Goal: Information Seeking & Learning: Learn about a topic

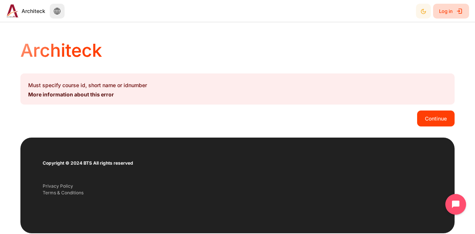
drag, startPoint x: 449, startPoint y: 13, endPoint x: 411, endPoint y: 57, distance: 58.1
click at [449, 13] on span "Log in" at bounding box center [446, 10] width 14 height 13
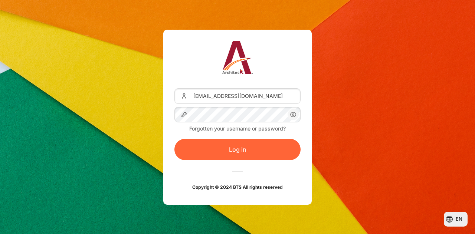
click at [243, 148] on button "Log in" at bounding box center [237, 150] width 126 height 22
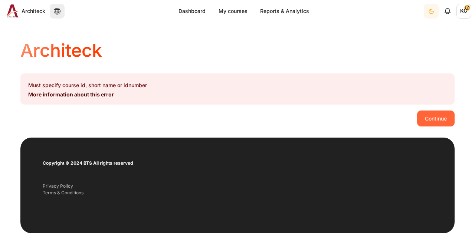
click at [433, 119] on button "Continue" at bounding box center [435, 118] width 37 height 16
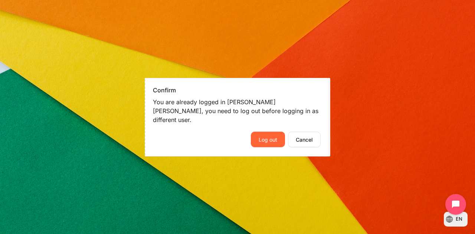
click at [268, 137] on button "Log out" at bounding box center [268, 140] width 34 height 16
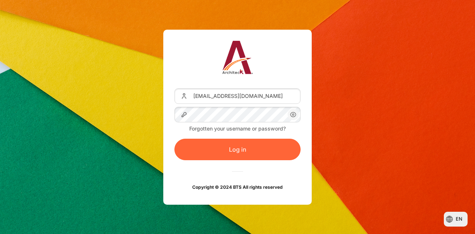
click at [217, 143] on button "Log in" at bounding box center [237, 150] width 126 height 22
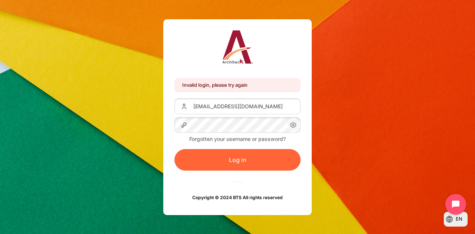
click at [230, 159] on button "Log in" at bounding box center [237, 160] width 126 height 22
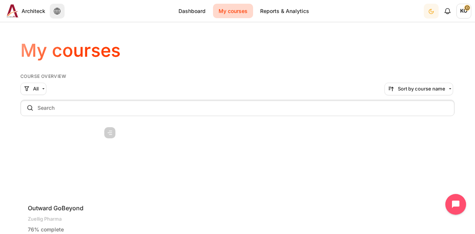
click at [59, 149] on figure "Content" at bounding box center [69, 160] width 99 height 74
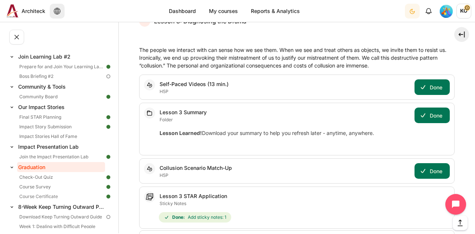
scroll to position [739, 0]
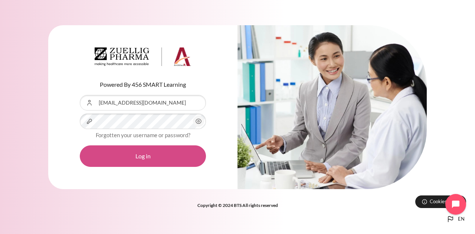
click at [124, 156] on button "Log in" at bounding box center [143, 156] width 126 height 22
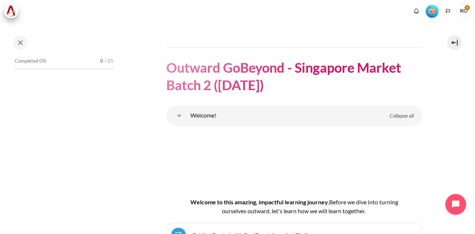
scroll to position [37, 0]
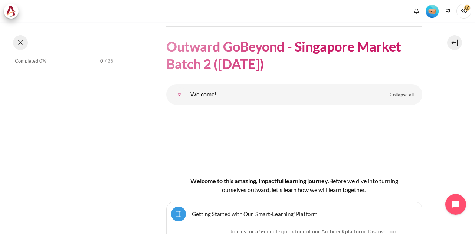
click at [17, 42] on button at bounding box center [20, 42] width 15 height 15
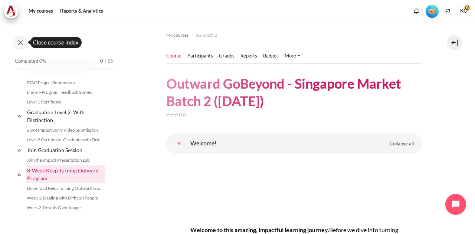
scroll to position [791, 0]
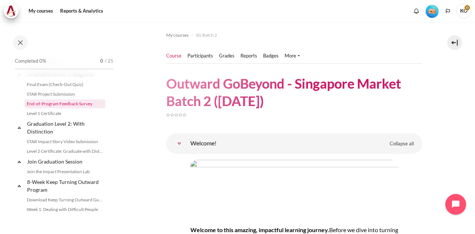
click at [51, 108] on link "End-of-Program Feedback Survey" at bounding box center [64, 103] width 81 height 9
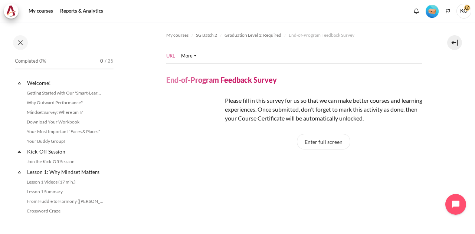
scroll to position [783, 0]
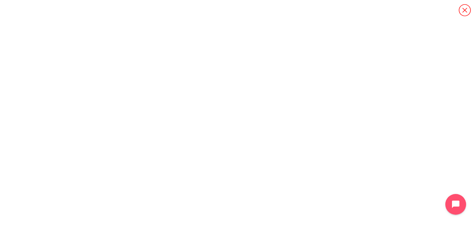
click at [465, 10] on icon "Content" at bounding box center [464, 10] width 12 height 12
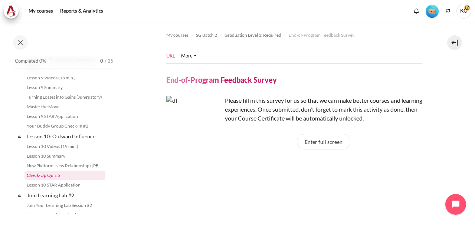
scroll to position [672, 0]
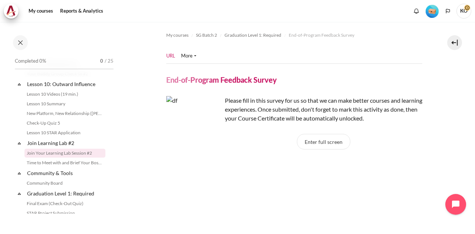
click at [47, 158] on link "Join Your Learning Lab Session #2" at bounding box center [64, 153] width 81 height 9
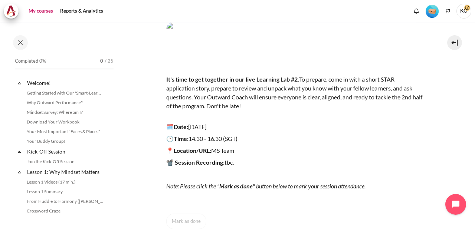
click at [40, 11] on link "My courses" at bounding box center [41, 11] width 30 height 15
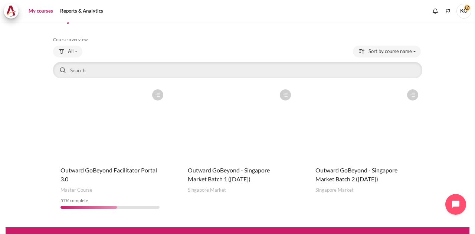
scroll to position [37, 0]
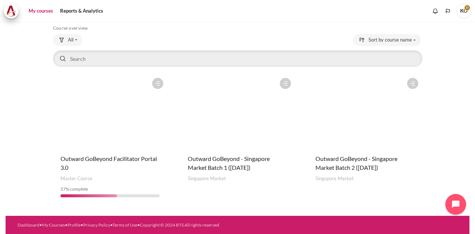
click at [212, 121] on figure "Content" at bounding box center [237, 111] width 114 height 74
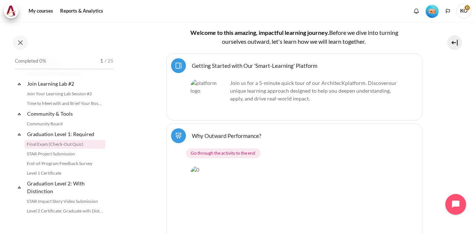
scroll to position [742, 0]
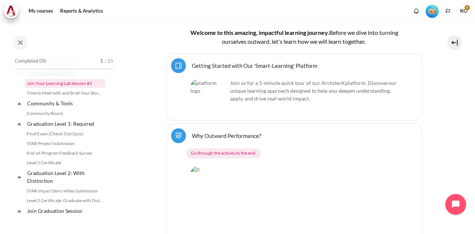
click at [67, 88] on link "Join Your Learning Lab Session #2" at bounding box center [64, 83] width 81 height 9
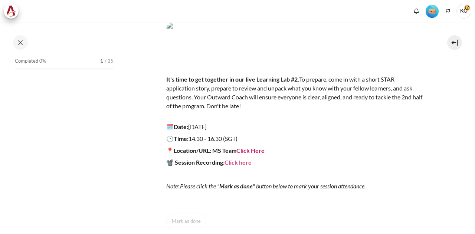
click at [248, 161] on strong "Click here" at bounding box center [237, 162] width 27 height 7
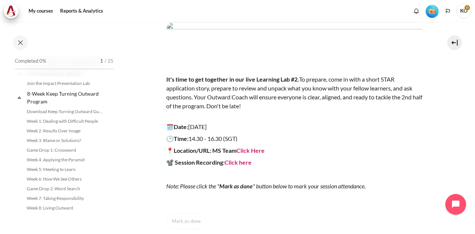
scroll to position [899, 0]
click at [65, 120] on link "Week 1: Dealing with Difficult People" at bounding box center [64, 121] width 81 height 9
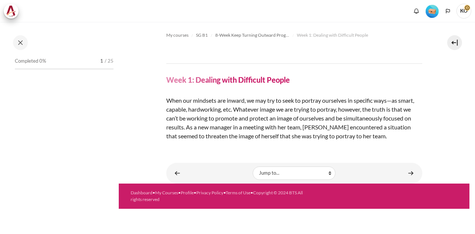
scroll to position [889, 0]
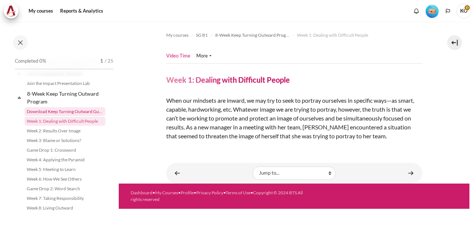
click at [60, 116] on link "Download Keep Turning Outward Guide" at bounding box center [64, 111] width 81 height 9
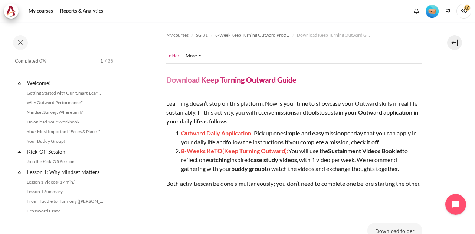
scroll to position [879, 0]
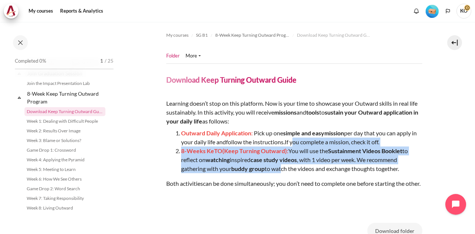
drag, startPoint x: 316, startPoint y: 146, endPoint x: 320, endPoint y: 165, distance: 19.3
click at [320, 169] on ol "Outward Daily Application : Pick up one simple and easy mission per day that yo…" at bounding box center [294, 151] width 256 height 44
click at [297, 161] on strong "case study videos" at bounding box center [273, 159] width 46 height 7
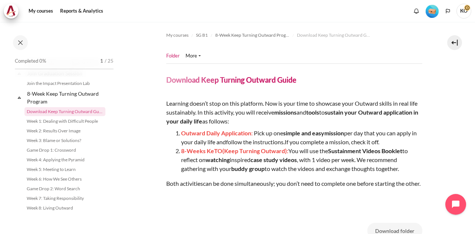
click at [348, 164] on p "8-Weeks KeTO (Keep Turning Outward) : You will use the Sustainment Videos Bookl…" at bounding box center [301, 159] width 241 height 27
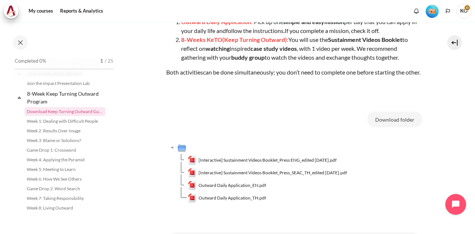
scroll to position [148, 0]
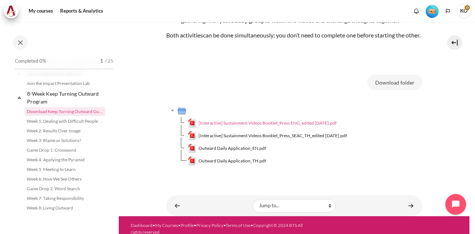
click at [284, 126] on span "[Interactive] Sustainment Videos Booklet_Press ENG_edited July 2023.pdf" at bounding box center [267, 123] width 138 height 7
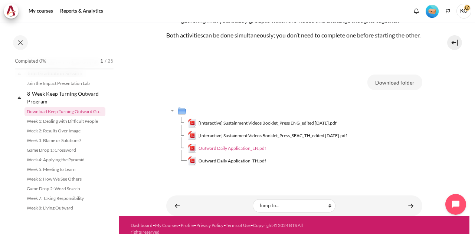
click at [256, 152] on span "Outward Daily Application_EN.pdf" at bounding box center [231, 148] width 67 height 7
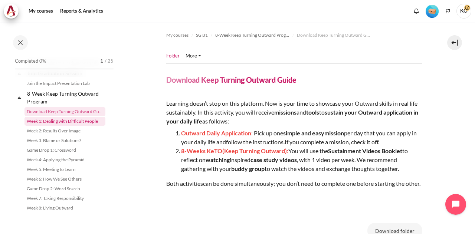
click at [53, 119] on link "Week 1: Dealing with Difficult People" at bounding box center [64, 121] width 81 height 9
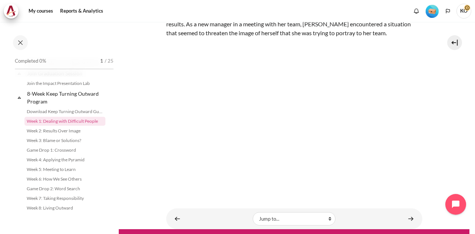
scroll to position [121, 0]
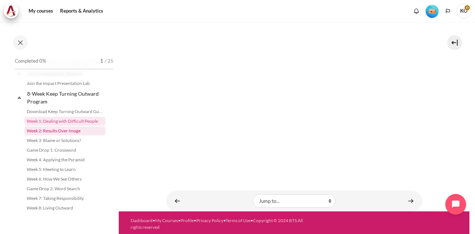
click at [56, 135] on link "Week 2: Results Over Image" at bounding box center [64, 130] width 81 height 9
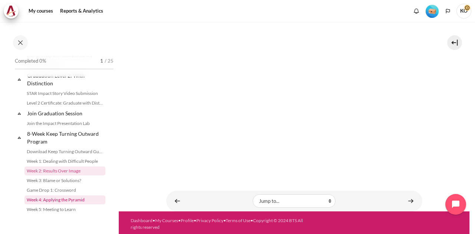
scroll to position [902, 0]
